Goal: Task Accomplishment & Management: Complete application form

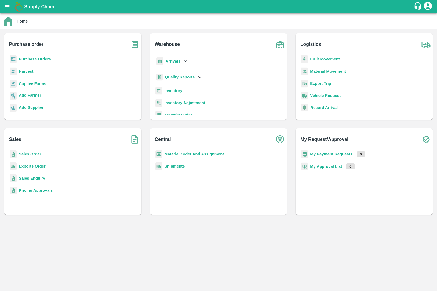
click at [36, 151] on p "Sales Order" at bounding box center [30, 154] width 22 height 6
click at [36, 154] on b "Sales Order" at bounding box center [30, 154] width 22 height 4
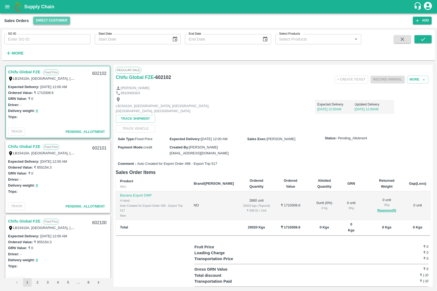
click at [67, 19] on button "Direct Customer" at bounding box center [51, 21] width 37 height 8
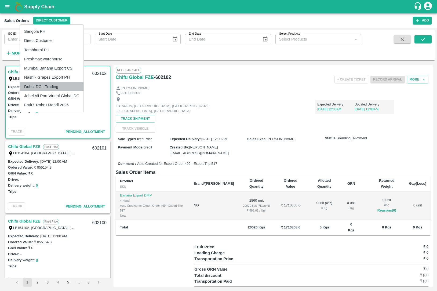
click at [66, 86] on li "Dubai DC - Trading" at bounding box center [52, 86] width 64 height 9
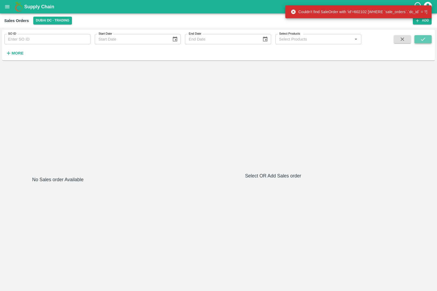
click at [422, 38] on icon "submit" at bounding box center [423, 39] width 6 height 6
